Goal: Information Seeking & Learning: Learn about a topic

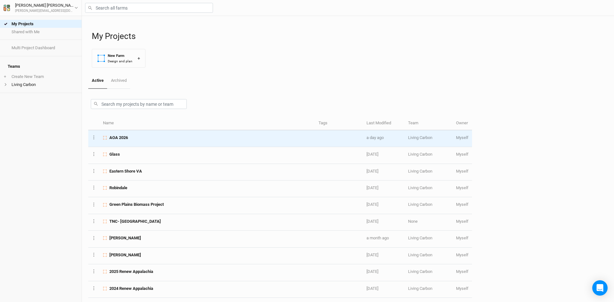
click at [130, 140] on div "AOA 2026" at bounding box center [207, 138] width 208 height 6
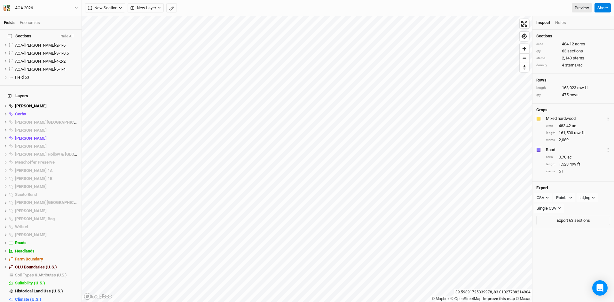
scroll to position [519, 0]
click at [70, 237] on span "hide" at bounding box center [73, 241] width 8 height 8
click at [72, 245] on span "hide" at bounding box center [73, 249] width 8 height 8
click at [4, 256] on icon at bounding box center [6, 258] width 4 height 4
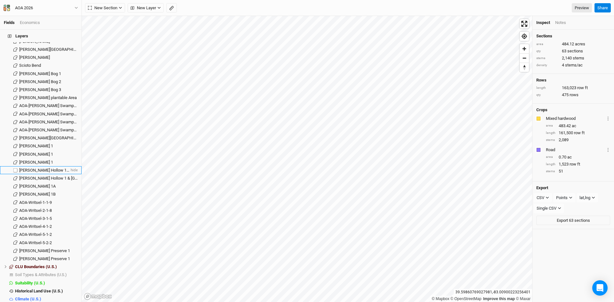
scroll to position [647, 0]
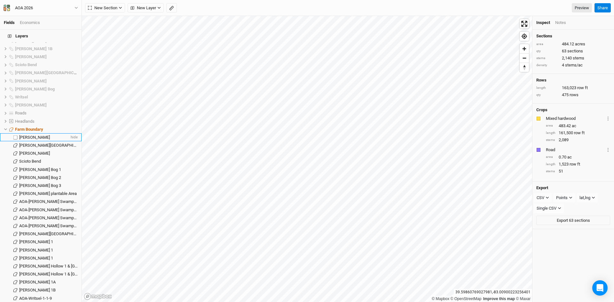
click at [31, 135] on span "[PERSON_NAME]" at bounding box center [34, 137] width 31 height 5
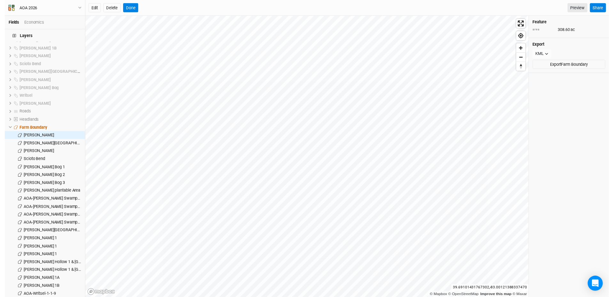
scroll to position [745, 0]
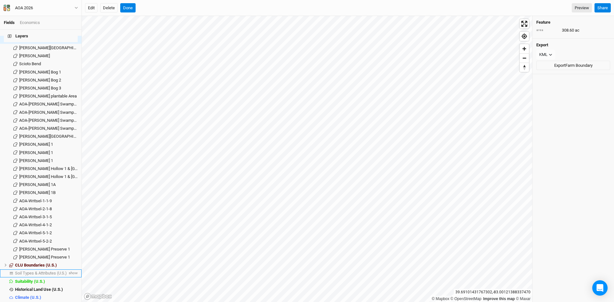
click at [40, 271] on span "Soil Types & Attributes (U.S.)" at bounding box center [41, 273] width 52 height 5
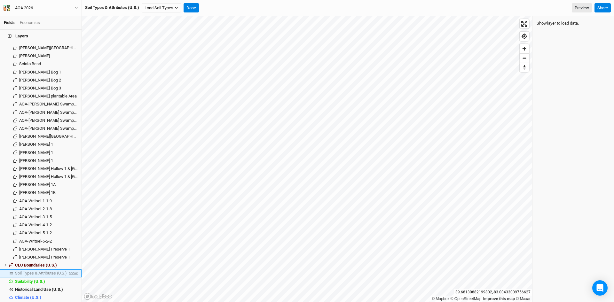
click at [71, 270] on span "show" at bounding box center [72, 274] width 10 height 8
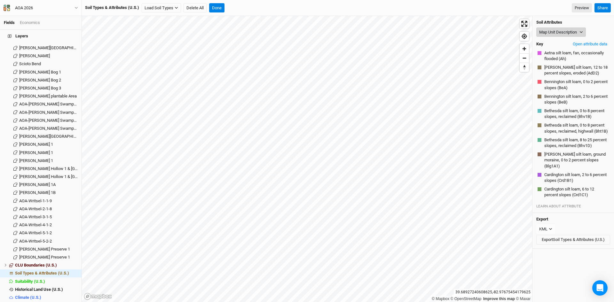
click at [561, 32] on button "Map Unit Description" at bounding box center [561, 33] width 50 height 10
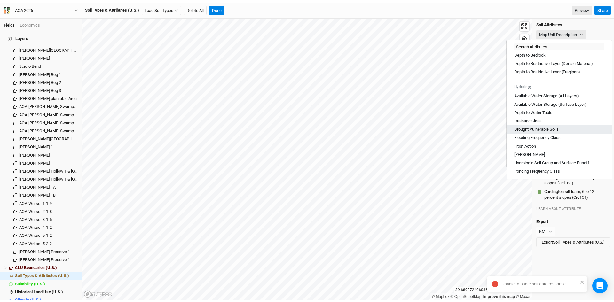
scroll to position [224, 0]
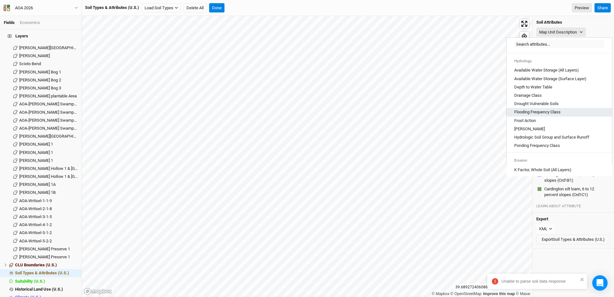
click at [531, 115] on Class "Flooding Frequency Class" at bounding box center [537, 112] width 46 height 6
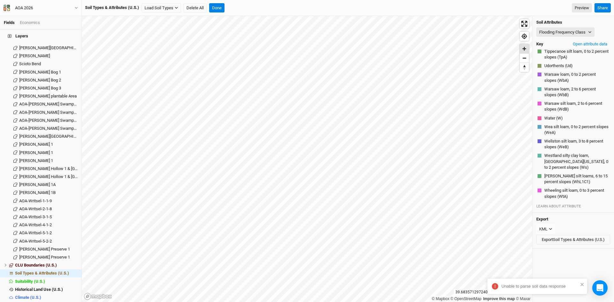
scroll to position [1870, 0]
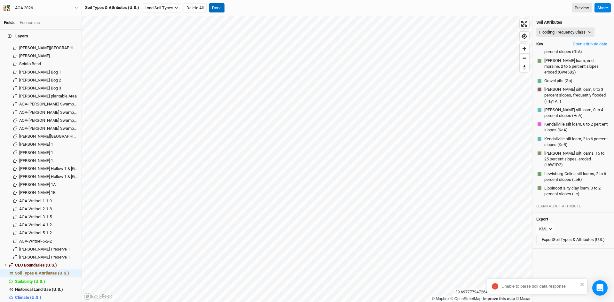
click at [216, 4] on button "Done" at bounding box center [216, 8] width 15 height 10
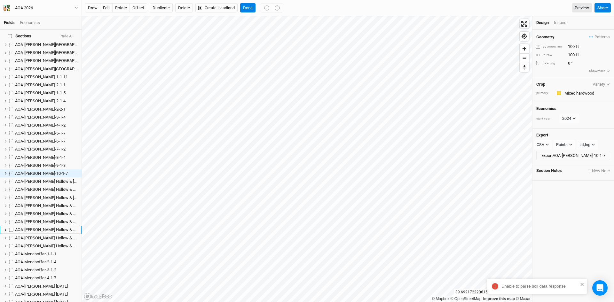
scroll to position [299, 0]
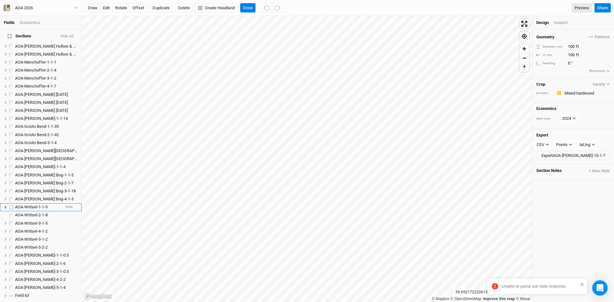
click at [29, 205] on span "AOA-Writsel-1-1-9" at bounding box center [31, 207] width 33 height 5
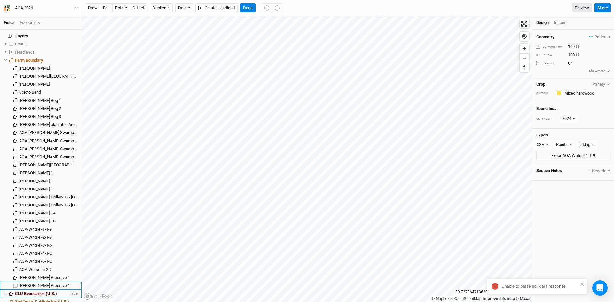
scroll to position [745, 0]
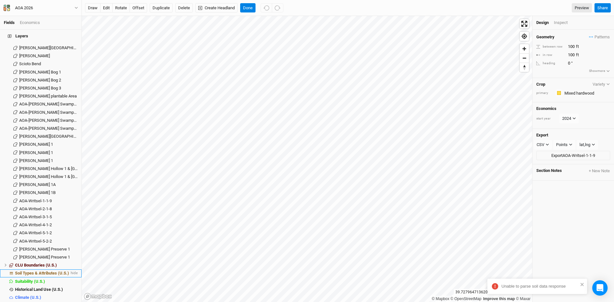
click at [40, 271] on span "Soil Types & Attributes (U.S.)" at bounding box center [42, 273] width 54 height 5
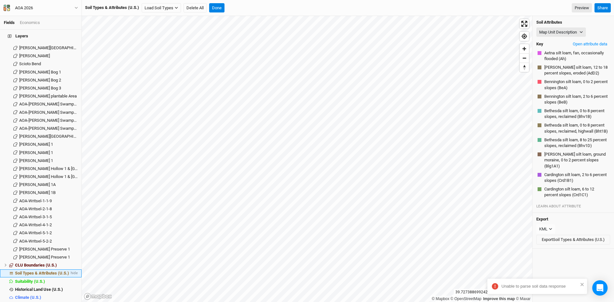
click at [46, 270] on li "Soil Types & Attributes (U.S.) hide" at bounding box center [41, 274] width 82 height 8
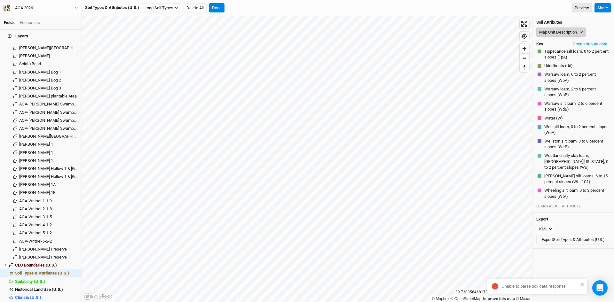
click at [565, 31] on button "Map Unit Description" at bounding box center [561, 33] width 50 height 10
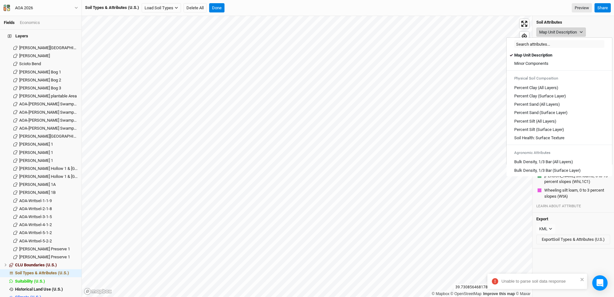
click at [564, 31] on button "Map Unit Description" at bounding box center [561, 33] width 50 height 10
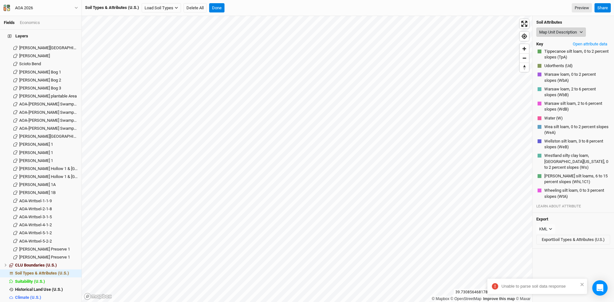
click at [558, 29] on button "Map Unit Description" at bounding box center [561, 33] width 50 height 10
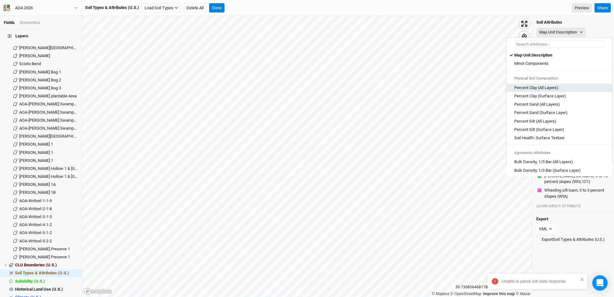
click at [538, 85] on Layers\) "Percent Clay (All Layers)" at bounding box center [536, 88] width 44 height 6
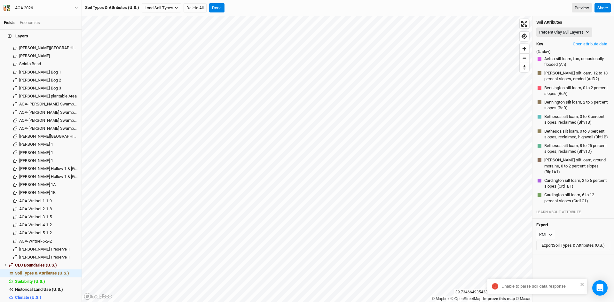
scroll to position [2335, 0]
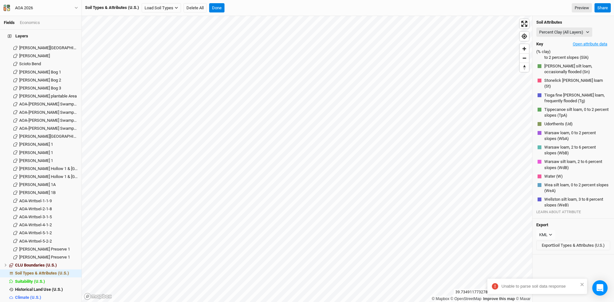
click at [588, 42] on button "Open attribute data" at bounding box center [590, 44] width 40 height 10
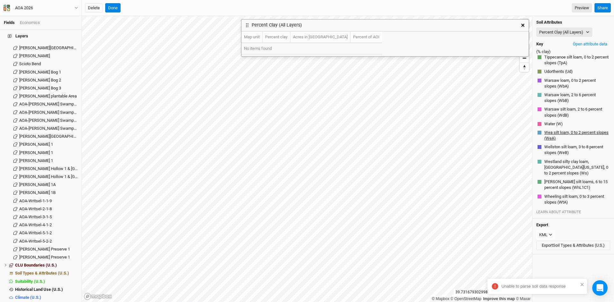
click at [560, 130] on button "Wea silt loam, 0 to 2 percent slopes (WeA)" at bounding box center [576, 136] width 65 height 12
click at [526, 22] on button "button" at bounding box center [523, 26] width 12 height 12
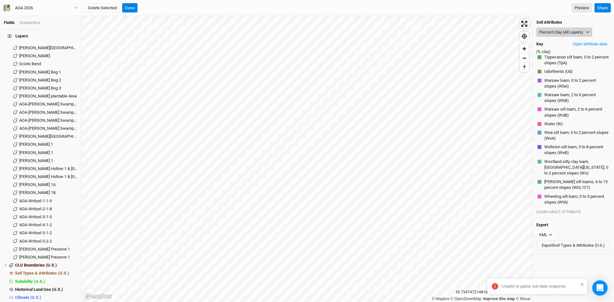
click at [567, 31] on button "Percent Clay (All Layers)" at bounding box center [564, 33] width 56 height 10
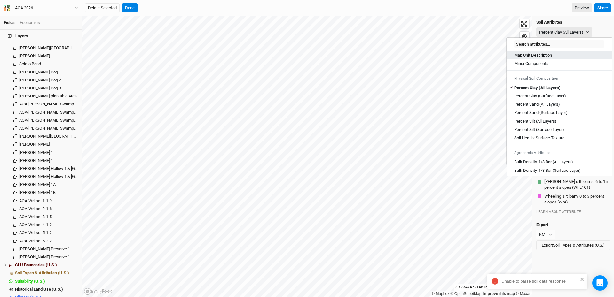
click at [534, 55] on Description "Map Unit Description" at bounding box center [533, 55] width 38 height 6
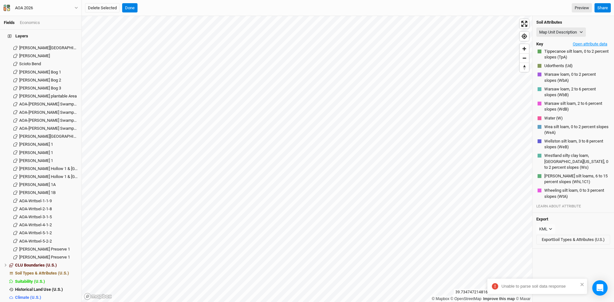
click at [574, 43] on button "Open attribute data" at bounding box center [590, 44] width 40 height 10
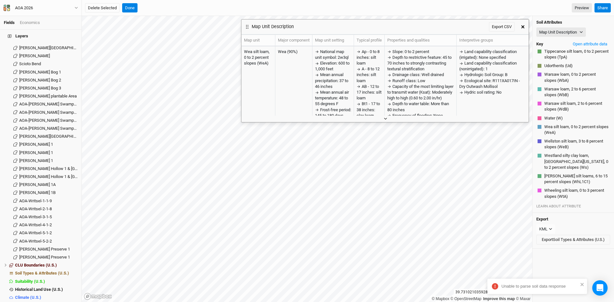
click at [384, 119] on icon "button" at bounding box center [386, 119] width 4 height 4
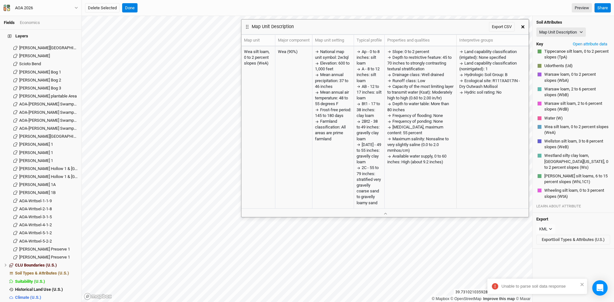
click at [522, 28] on icon "button" at bounding box center [522, 26] width 3 height 3
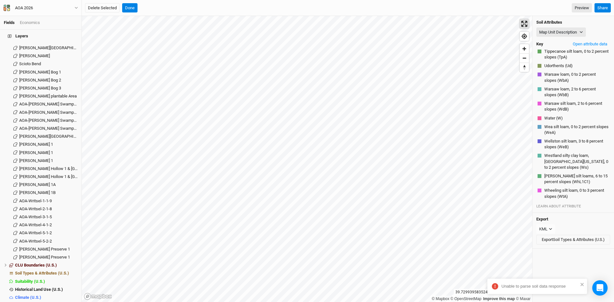
scroll to position [2335, 0]
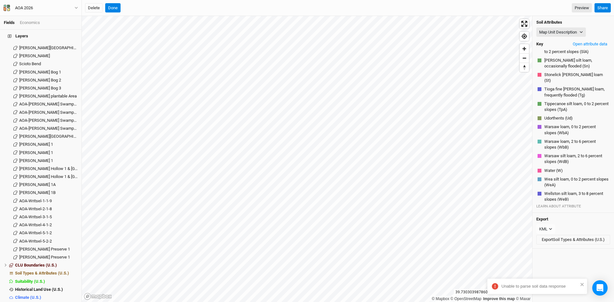
click at [553, 32] on button "Map Unit Description" at bounding box center [561, 33] width 50 height 10
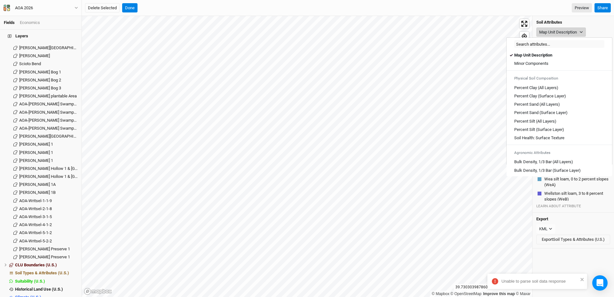
click at [564, 31] on button "Map Unit Description" at bounding box center [561, 33] width 50 height 10
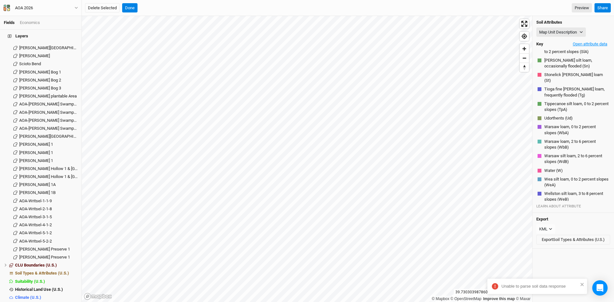
click at [579, 42] on button "Open attribute data" at bounding box center [590, 44] width 40 height 10
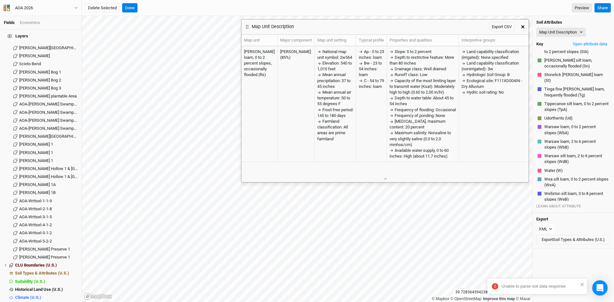
click at [522, 27] on icon "button" at bounding box center [522, 26] width 3 height 3
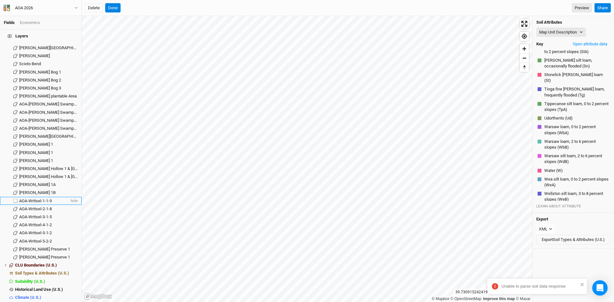
click at [41, 199] on span "AOA-Writsel-1-1-9" at bounding box center [35, 201] width 33 height 5
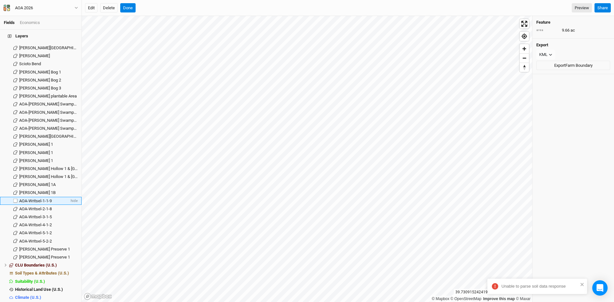
click at [44, 199] on span "AOA-Writsel-1-1-9" at bounding box center [35, 201] width 33 height 5
click at [124, 9] on button "Done" at bounding box center [127, 8] width 15 height 10
click at [71, 270] on span "hide" at bounding box center [73, 274] width 8 height 8
click at [35, 199] on span "AOA-Writsel-1-1-9" at bounding box center [35, 201] width 33 height 5
click at [132, 7] on button "Done" at bounding box center [127, 8] width 15 height 10
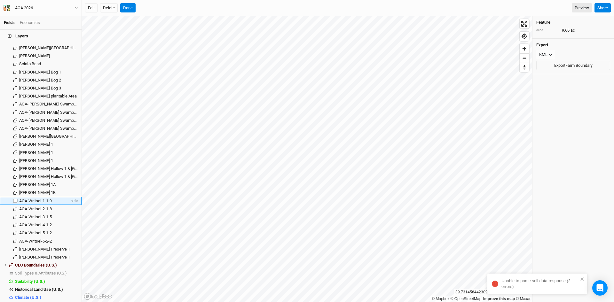
click at [58, 199] on div "AOA-Writsel-1-1-9" at bounding box center [44, 201] width 50 height 5
click at [131, 4] on button "Done" at bounding box center [127, 8] width 15 height 10
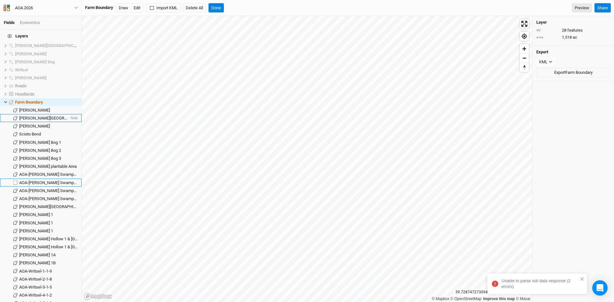
scroll to position [681, 0]
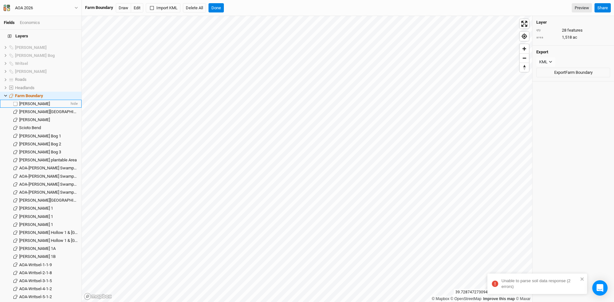
click at [37, 101] on span "[PERSON_NAME]" at bounding box center [34, 103] width 31 height 5
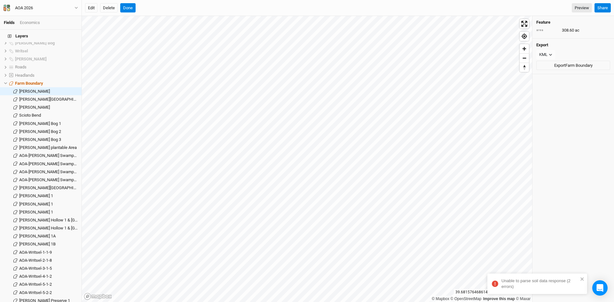
scroll to position [745, 0]
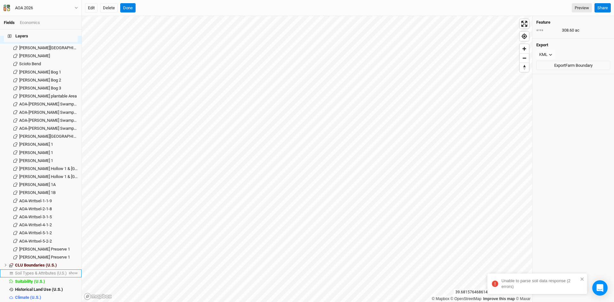
click at [54, 271] on span "Soil Types & Attributes (U.S.)" at bounding box center [41, 273] width 52 height 5
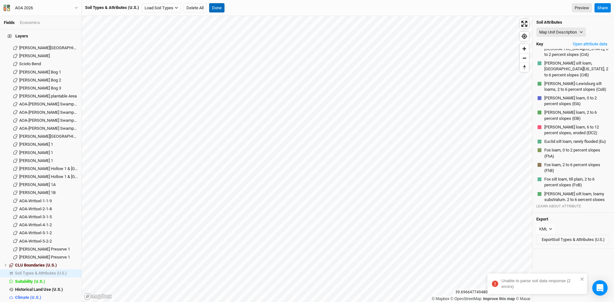
scroll to position [2567, 0]
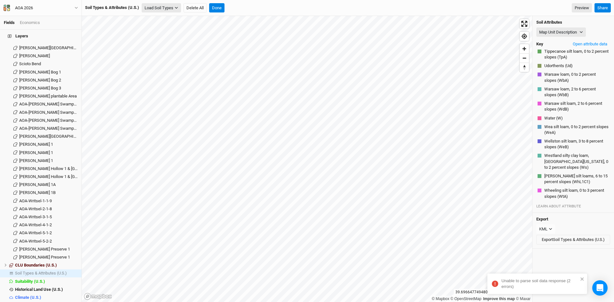
click at [172, 9] on button "Load Soil Types" at bounding box center [161, 8] width 39 height 10
click at [177, 19] on button "Load for Farm Boundary" at bounding box center [168, 19] width 53 height 8
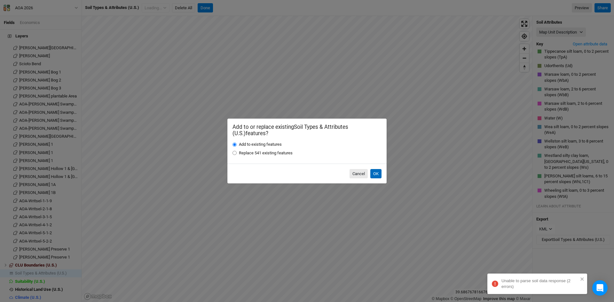
click at [375, 171] on button "OK" at bounding box center [375, 174] width 11 height 10
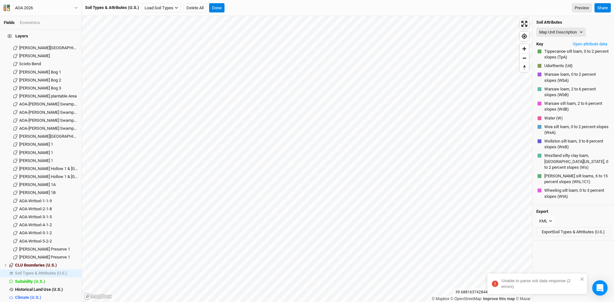
scroll to position [1870, 0]
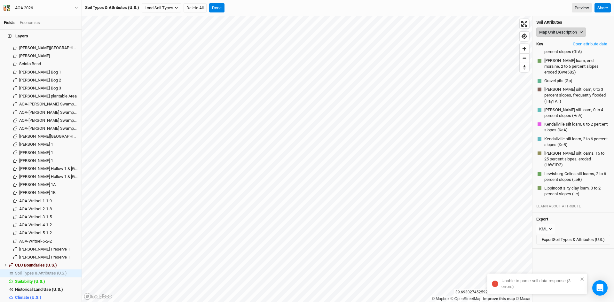
click at [560, 31] on button "Map Unit Description" at bounding box center [561, 33] width 50 height 10
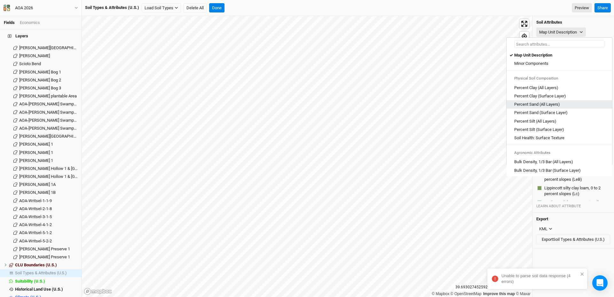
click at [537, 105] on Layers\) "Percent Sand (All Layers)" at bounding box center [537, 105] width 46 height 6
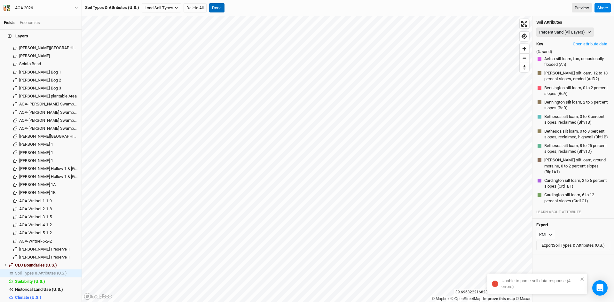
click at [221, 7] on button "Done" at bounding box center [216, 8] width 15 height 10
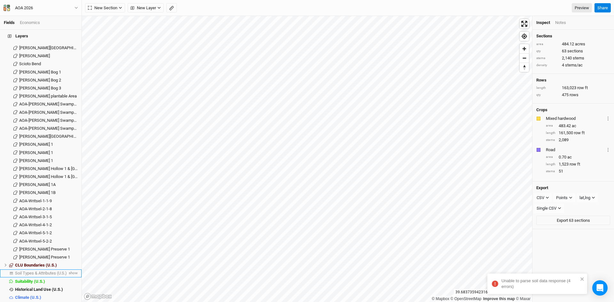
click at [49, 271] on span "Soil Types & Attributes (U.S.)" at bounding box center [41, 273] width 52 height 5
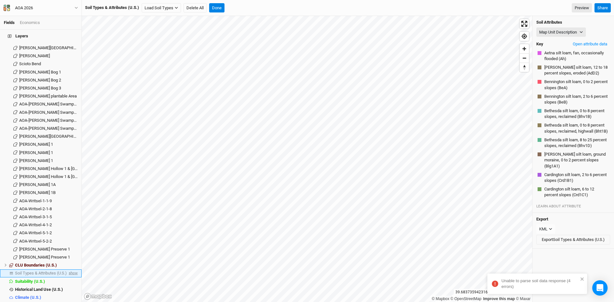
click at [68, 270] on span "show" at bounding box center [72, 274] width 10 height 8
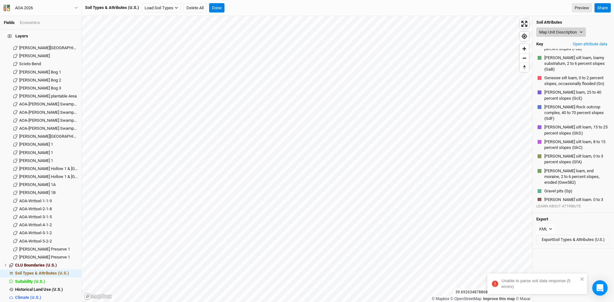
click at [566, 30] on button "Map Unit Description" at bounding box center [561, 33] width 50 height 10
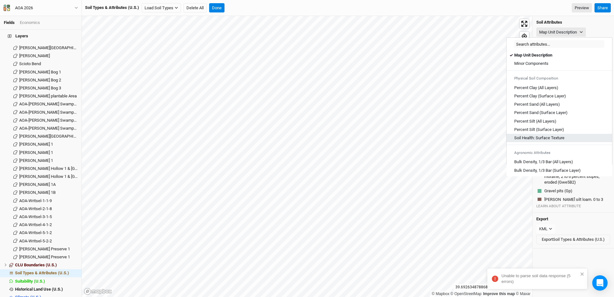
click at [540, 138] on Texture "Soil Health: Surface Texture" at bounding box center [539, 138] width 50 height 6
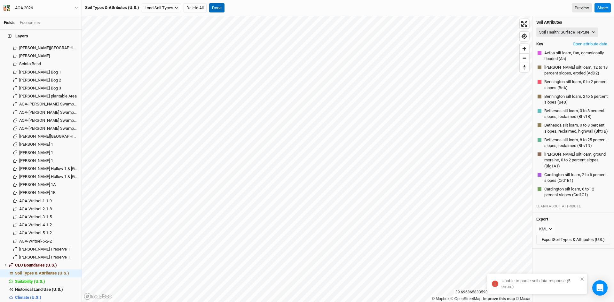
click at [220, 8] on button "Done" at bounding box center [216, 8] width 15 height 10
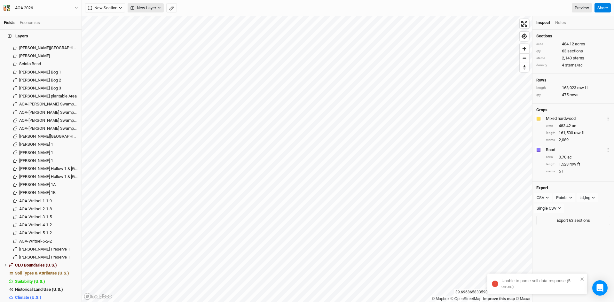
click at [151, 6] on span "New Layer" at bounding box center [143, 8] width 26 height 6
click at [54, 270] on li "Soil Types & Attributes (U.S.) hide" at bounding box center [41, 274] width 82 height 8
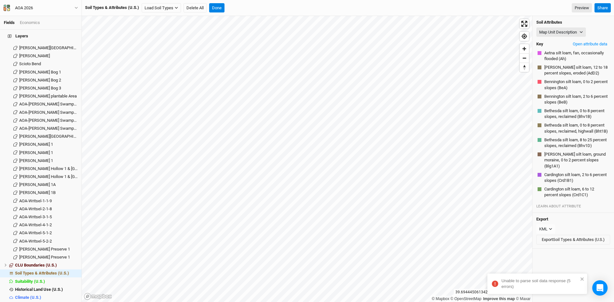
scroll to position [1870, 0]
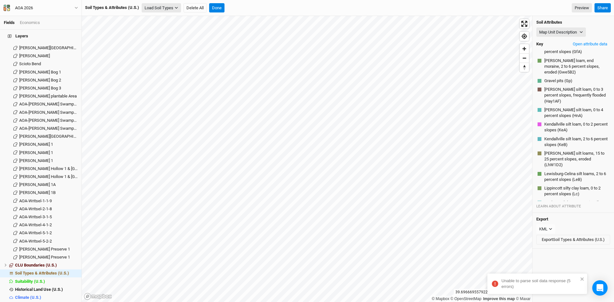
click at [167, 10] on button "Load Soil Types" at bounding box center [161, 8] width 39 height 10
click at [171, 17] on button "Load for Farm Boundary" at bounding box center [168, 19] width 53 height 8
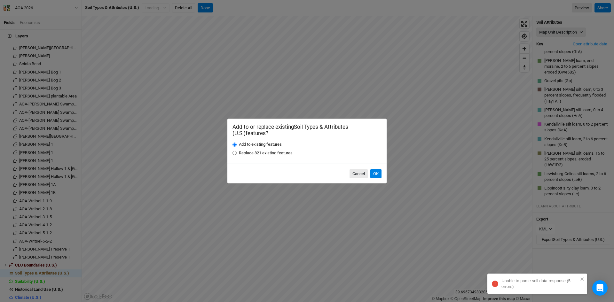
click at [235, 154] on input "Replace 821 existing features" at bounding box center [235, 153] width 4 height 4
radio input "true"
click at [375, 171] on button "OK" at bounding box center [375, 174] width 11 height 10
radio input "true"
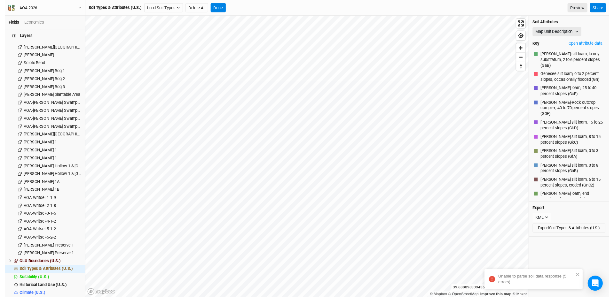
scroll to position [509, 0]
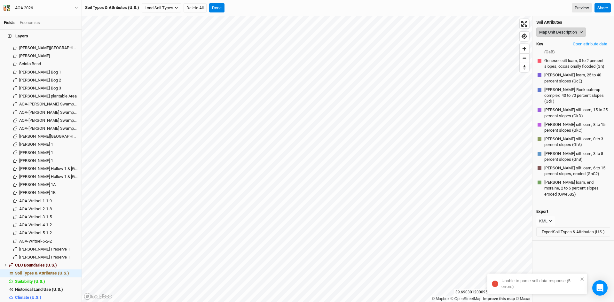
click at [558, 28] on button "Map Unit Description" at bounding box center [561, 33] width 50 height 10
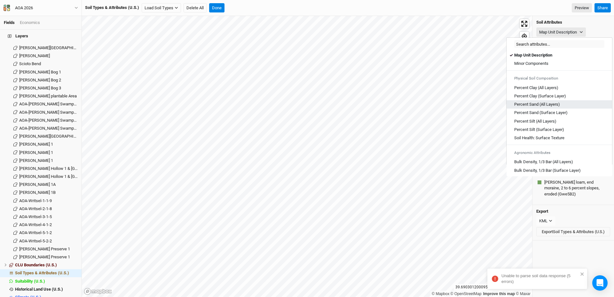
click at [534, 102] on Layers\) "Percent Sand (All Layers)" at bounding box center [537, 105] width 46 height 6
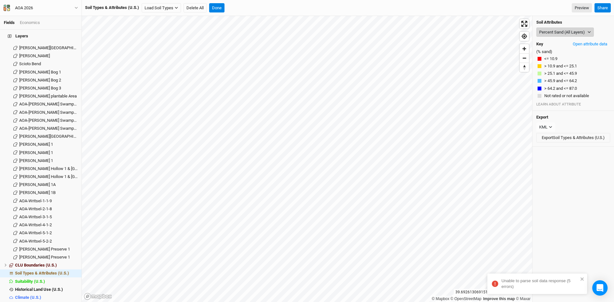
click at [558, 31] on button "Percent Sand (All Layers)" at bounding box center [565, 33] width 58 height 10
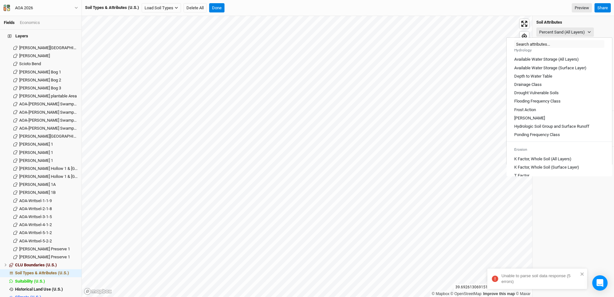
scroll to position [256, 0]
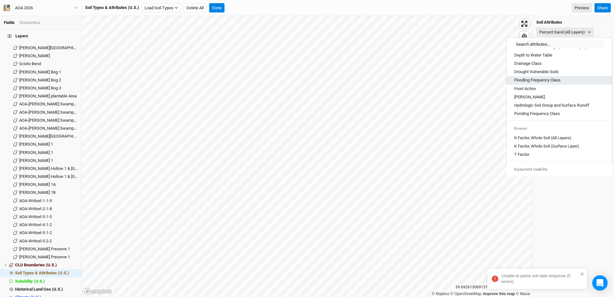
click at [530, 83] on Class "Flooding Frequency Class" at bounding box center [537, 80] width 46 height 6
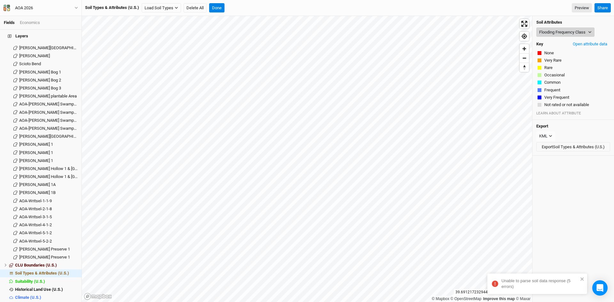
click at [557, 30] on button "Flooding Frequency Class" at bounding box center [565, 33] width 58 height 10
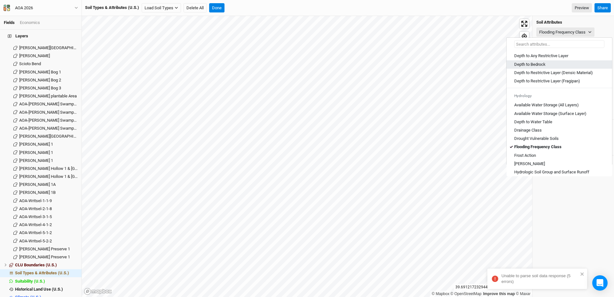
scroll to position [192, 0]
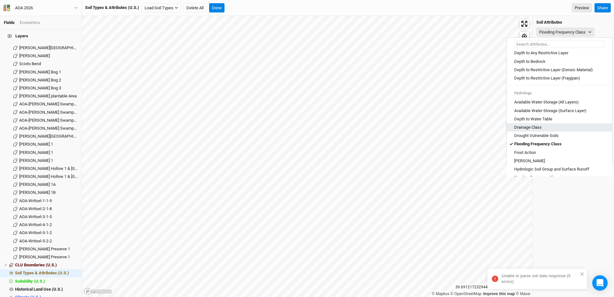
click at [542, 130] on link "Drainage Class" at bounding box center [560, 127] width 106 height 8
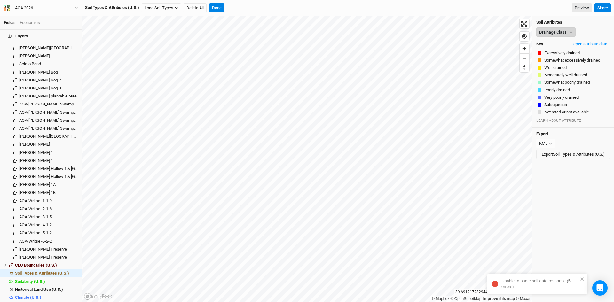
click at [559, 31] on button "Drainage Class" at bounding box center [555, 33] width 39 height 10
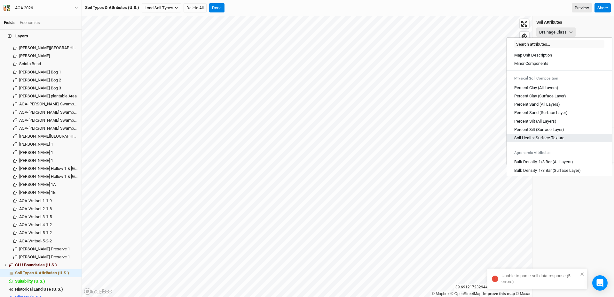
click at [530, 140] on Texture "Soil Health: Surface Texture" at bounding box center [539, 138] width 50 height 6
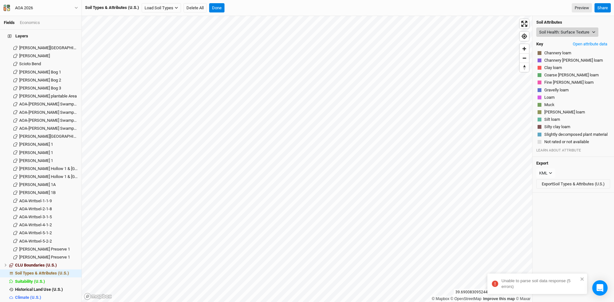
click at [561, 32] on button "Soil Health: Surface Texture" at bounding box center [567, 33] width 62 height 10
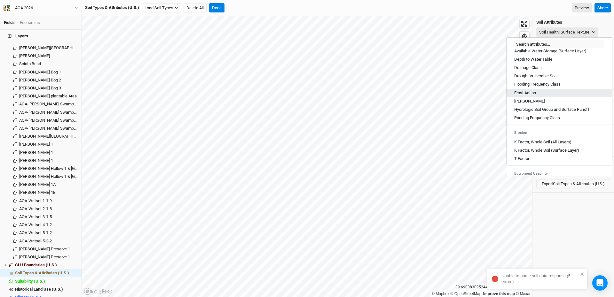
scroll to position [256, 0]
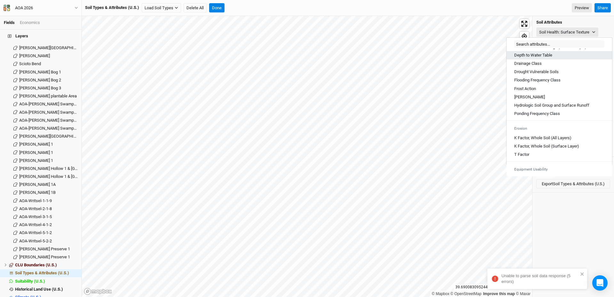
click at [533, 58] on Table "Depth to Water Table" at bounding box center [533, 55] width 38 height 6
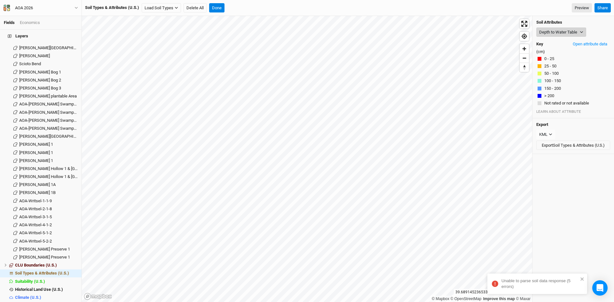
click at [553, 31] on button "Depth to Water Table" at bounding box center [561, 33] width 50 height 10
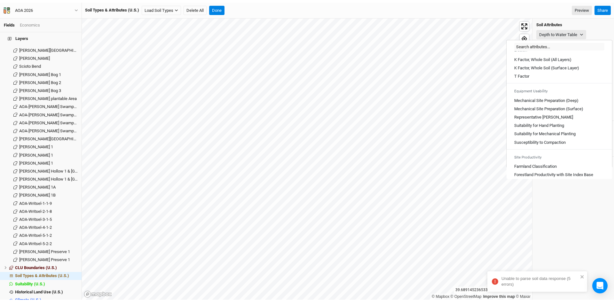
scroll to position [352, 0]
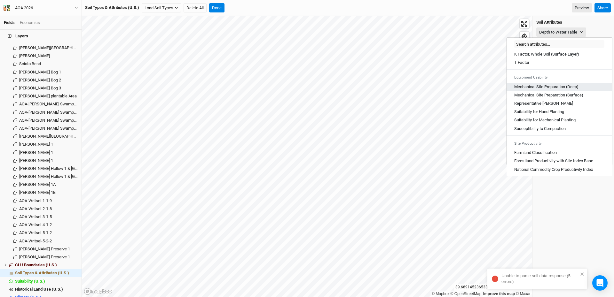
click at [536, 88] on \(Deep\) "Mechanical Site Preparation (Deep)" at bounding box center [546, 87] width 64 height 6
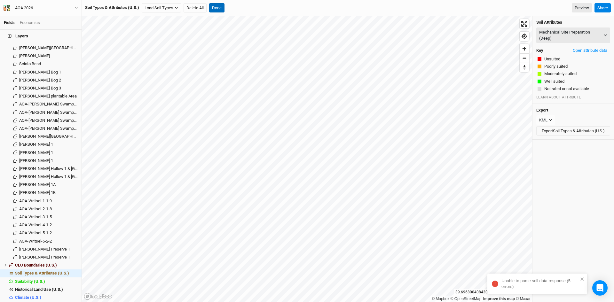
click at [218, 4] on button "Done" at bounding box center [216, 8] width 15 height 10
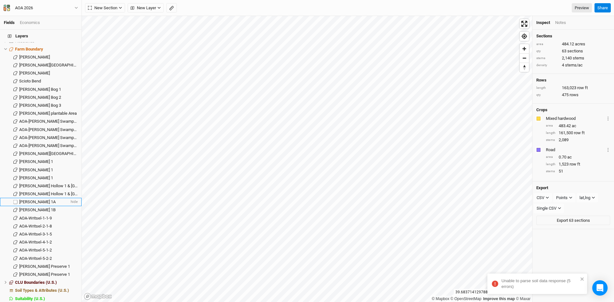
scroll to position [713, 0]
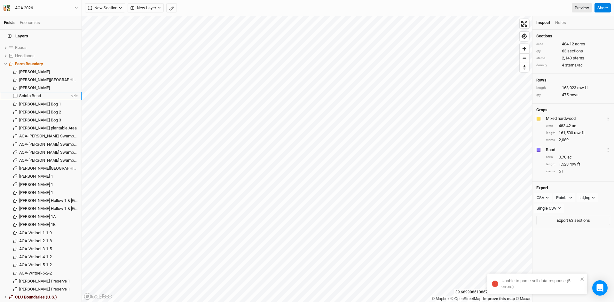
click at [28, 93] on span "Scioto Bend" at bounding box center [30, 95] width 22 height 5
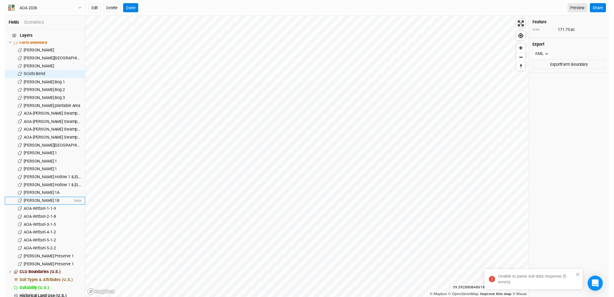
scroll to position [745, 0]
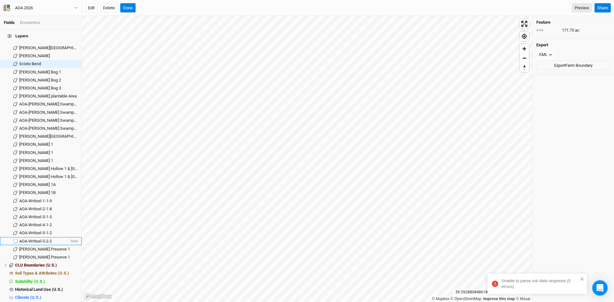
click at [32, 239] on span "AOA-Writsel-5-2-2" at bounding box center [35, 241] width 33 height 5
click at [54, 270] on li "Soil Types & Attributes (U.S.) hide" at bounding box center [41, 274] width 82 height 8
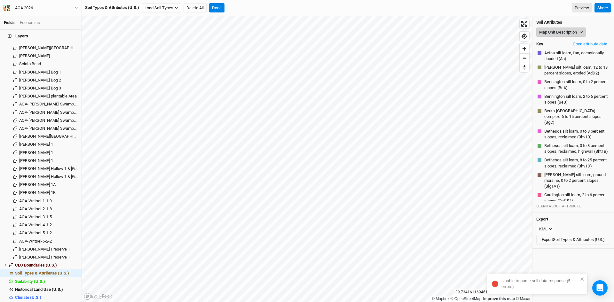
click at [568, 29] on button "Map Unit Description" at bounding box center [561, 33] width 50 height 10
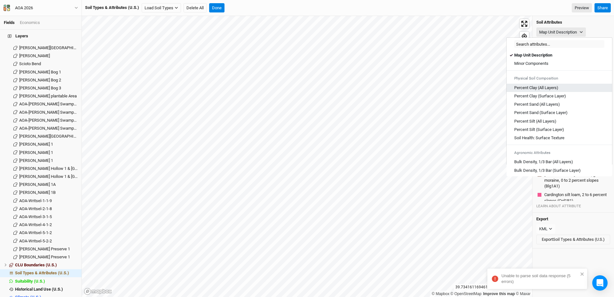
click at [541, 88] on Layers\) "Percent Clay (All Layers)" at bounding box center [536, 88] width 44 height 6
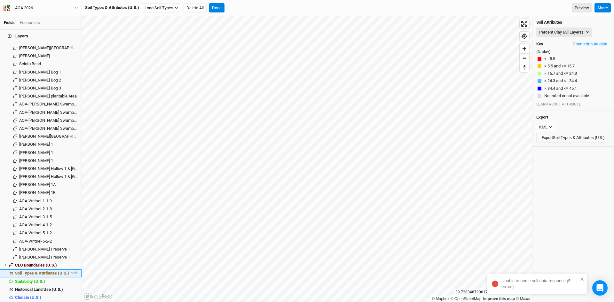
click at [58, 271] on span "Soil Types & Attributes (U.S.)" at bounding box center [42, 273] width 54 height 5
click at [560, 28] on button "Percent Clay (All Layers)" at bounding box center [564, 33] width 56 height 10
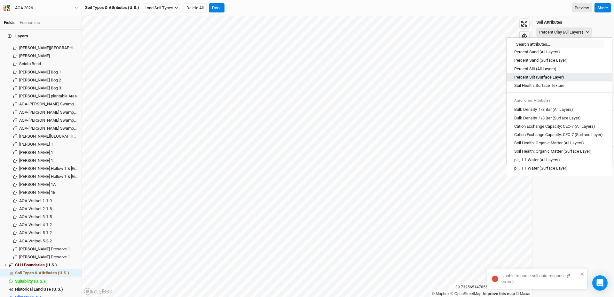
scroll to position [64, 0]
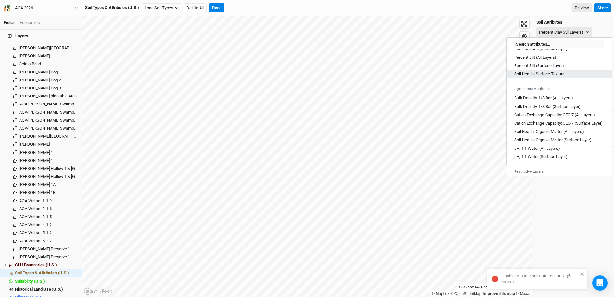
click at [531, 72] on Texture "Soil Health: Surface Texture" at bounding box center [539, 74] width 50 height 6
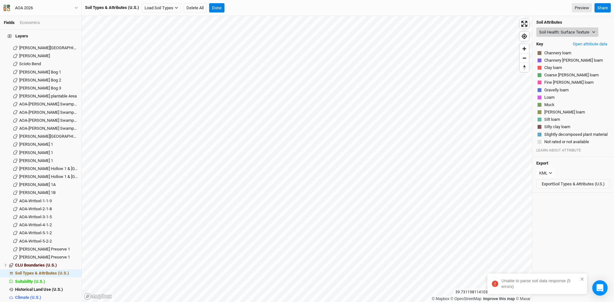
click at [556, 33] on button "Soil Health: Surface Texture" at bounding box center [567, 33] width 62 height 10
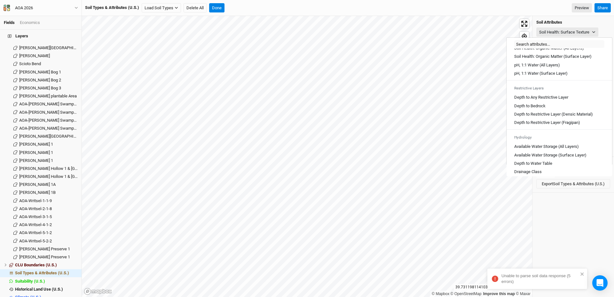
scroll to position [160, 0]
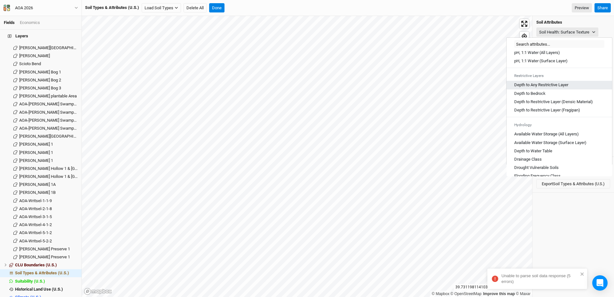
click at [538, 88] on Layer "Depth to Any Restrictive Layer" at bounding box center [541, 85] width 54 height 6
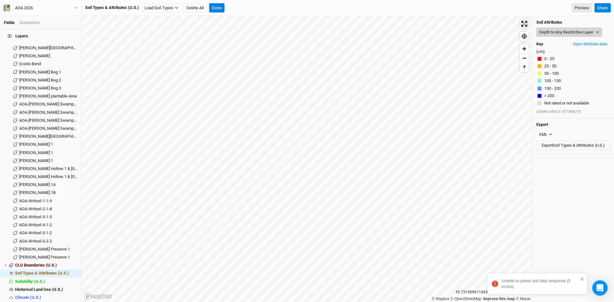
click at [583, 31] on button "Depth to Any Restrictive Layer" at bounding box center [569, 33] width 66 height 10
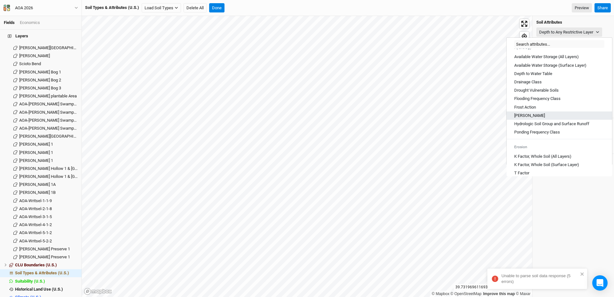
scroll to position [256, 0]
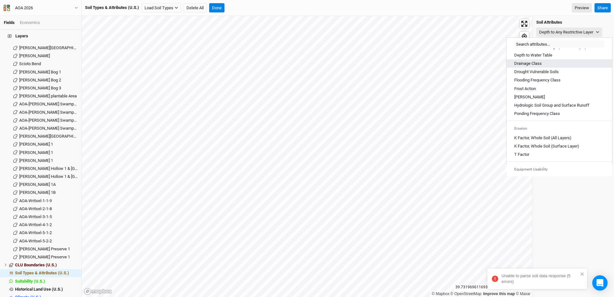
click at [535, 67] on Class "Drainage Class" at bounding box center [528, 64] width 28 height 6
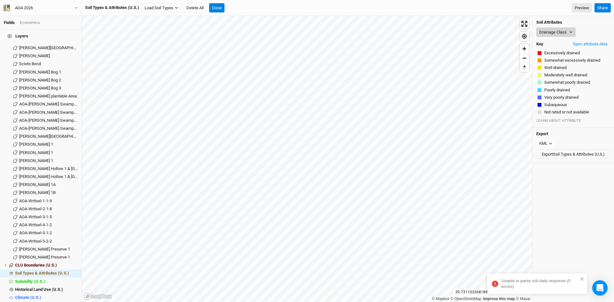
click at [559, 31] on button "Drainage Class" at bounding box center [555, 33] width 39 height 10
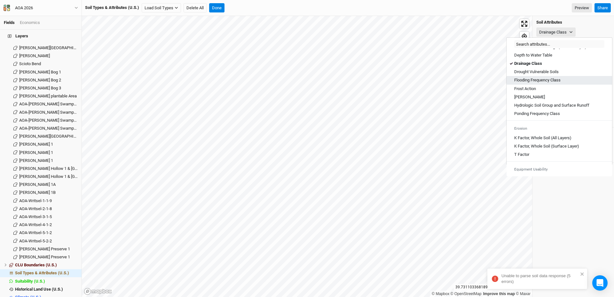
click at [536, 83] on Class "Flooding Frequency Class" at bounding box center [537, 80] width 46 height 6
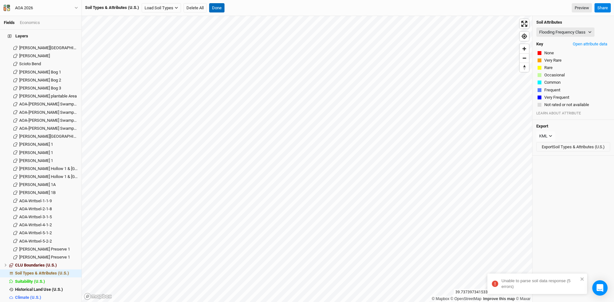
click at [216, 7] on button "Done" at bounding box center [216, 8] width 15 height 10
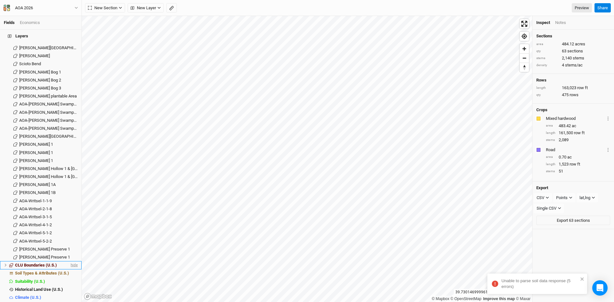
click at [69, 261] on span "hide" at bounding box center [73, 265] width 8 height 8
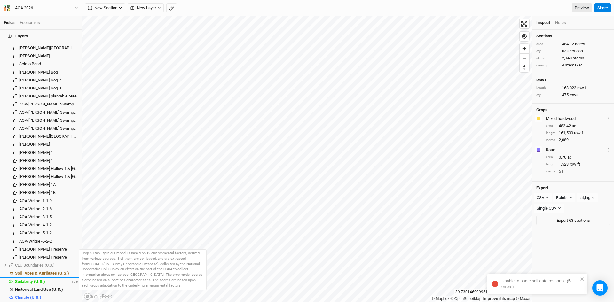
click at [73, 278] on span "hide" at bounding box center [73, 282] width 8 height 8
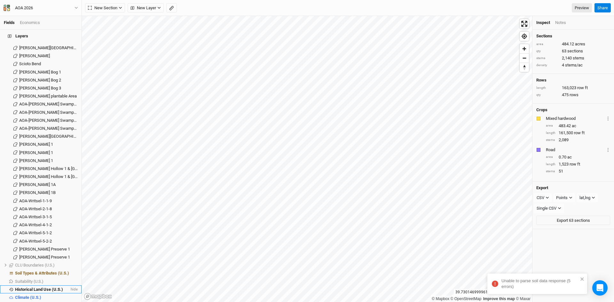
click at [73, 286] on li "Historical Land Use (U.S.) hide" at bounding box center [41, 290] width 82 height 8
